Goal: Task Accomplishment & Management: Use online tool/utility

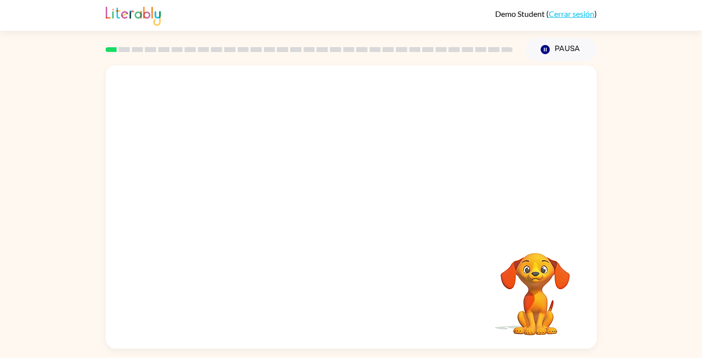
click at [503, 93] on div at bounding box center [351, 149] width 491 height 167
click at [167, 91] on div at bounding box center [351, 149] width 491 height 167
click at [548, 50] on icon "button" at bounding box center [545, 49] width 9 height 9
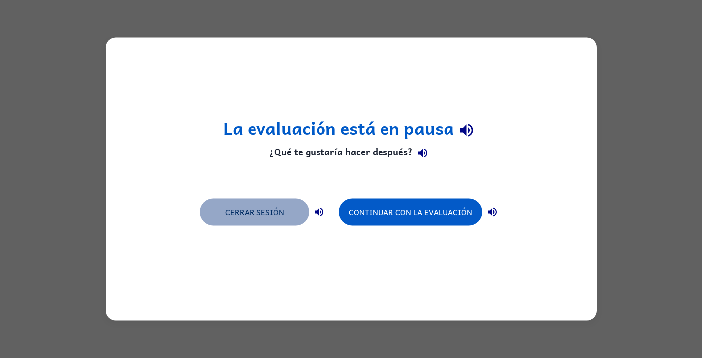
click at [265, 218] on button "Cerrar sesión" at bounding box center [254, 212] width 109 height 27
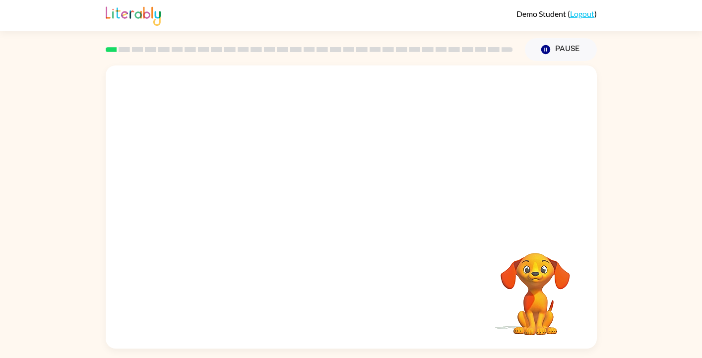
click at [325, 154] on video "Your browser must support playing .mp4 files to use Literably. Please try using…" at bounding box center [351, 149] width 491 height 167
click at [321, 154] on video "Your browser must support playing .mp4 files to use Literably. Please try using…" at bounding box center [351, 149] width 491 height 167
click at [364, 222] on button "button" at bounding box center [352, 212] width 64 height 36
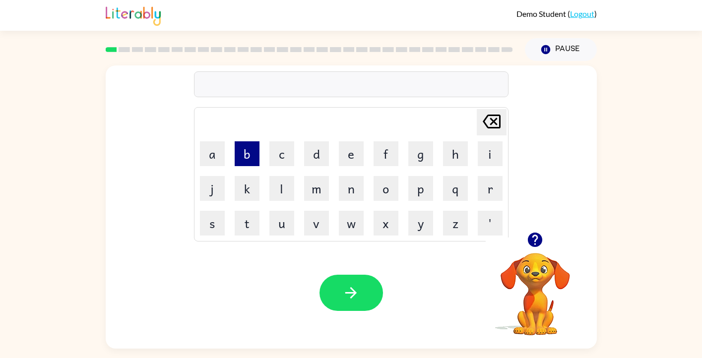
click at [245, 165] on button "b" at bounding box center [247, 153] width 25 height 25
click at [377, 193] on button "o" at bounding box center [386, 188] width 25 height 25
click at [486, 185] on button "r" at bounding box center [490, 188] width 25 height 25
click at [312, 158] on button "d" at bounding box center [316, 153] width 25 height 25
click at [352, 156] on button "e" at bounding box center [351, 153] width 25 height 25
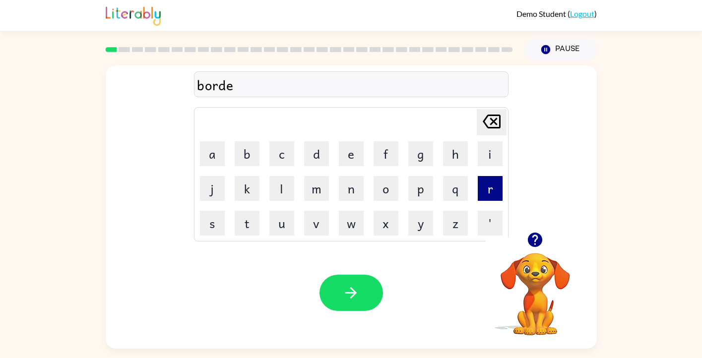
click at [487, 193] on button "r" at bounding box center [490, 188] width 25 height 25
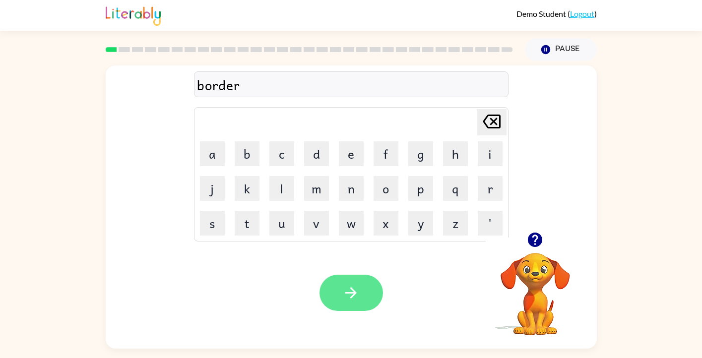
click at [370, 296] on button "button" at bounding box center [352, 293] width 64 height 36
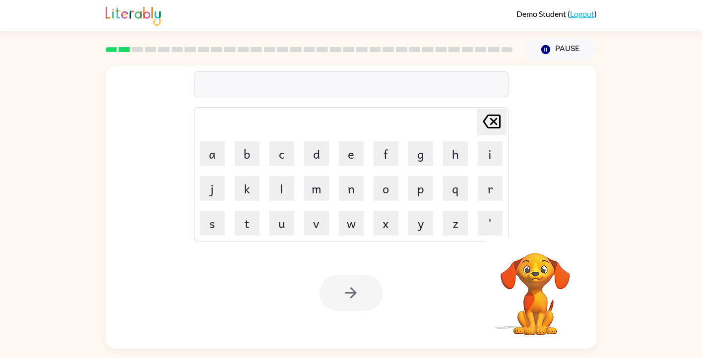
click at [576, 16] on link "Logout" at bounding box center [582, 13] width 24 height 9
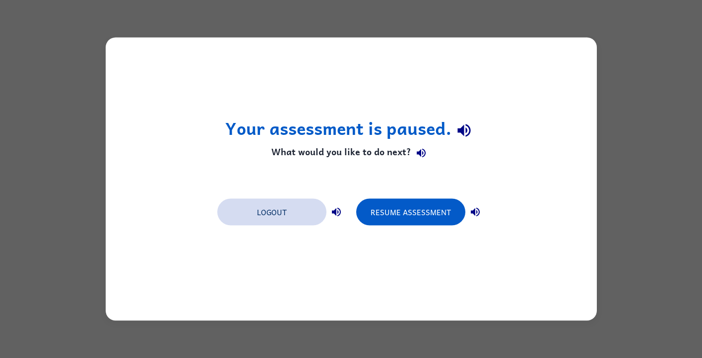
click at [286, 211] on button "Logout" at bounding box center [271, 212] width 109 height 27
